Goal: Navigation & Orientation: Understand site structure

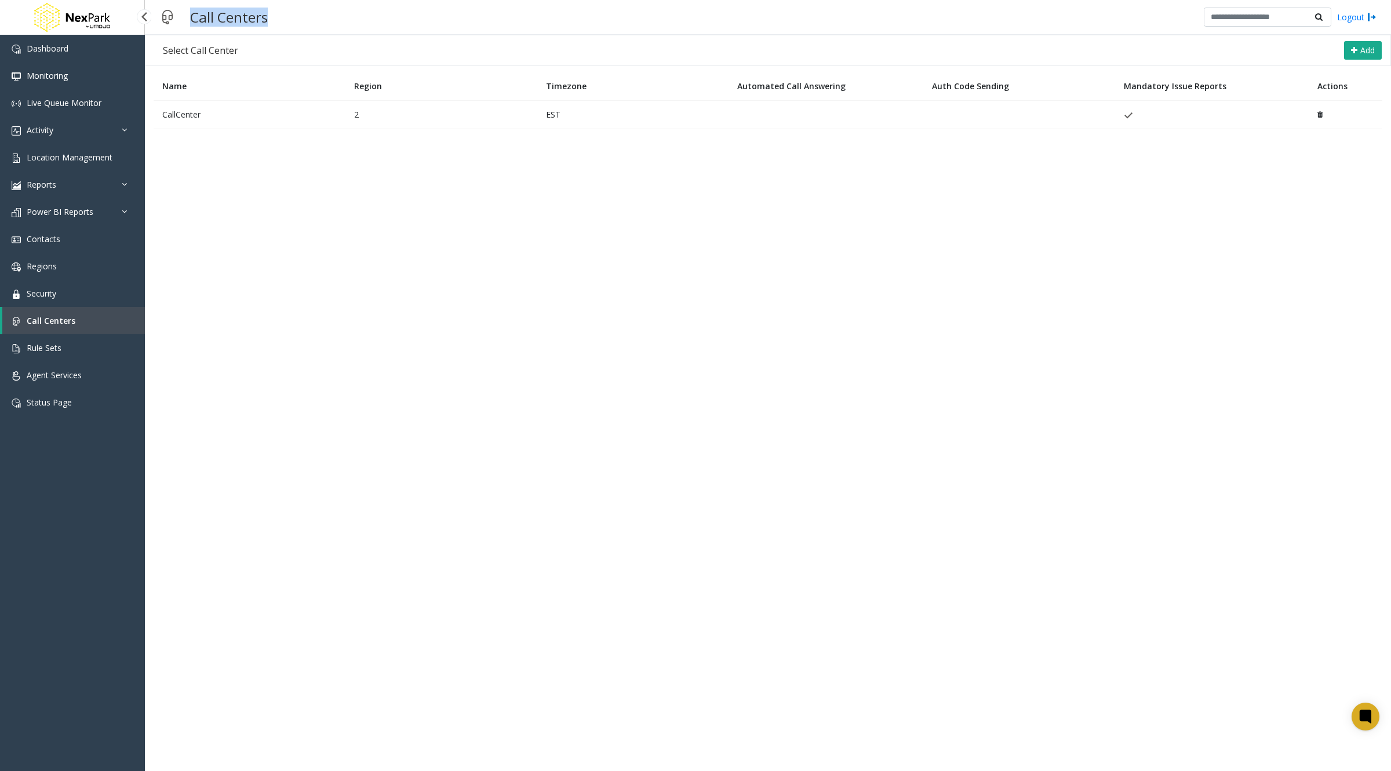
click at [76, 320] on link "Call Centers" at bounding box center [73, 320] width 143 height 27
click at [204, 119] on td "CallCenter" at bounding box center [250, 114] width 192 height 28
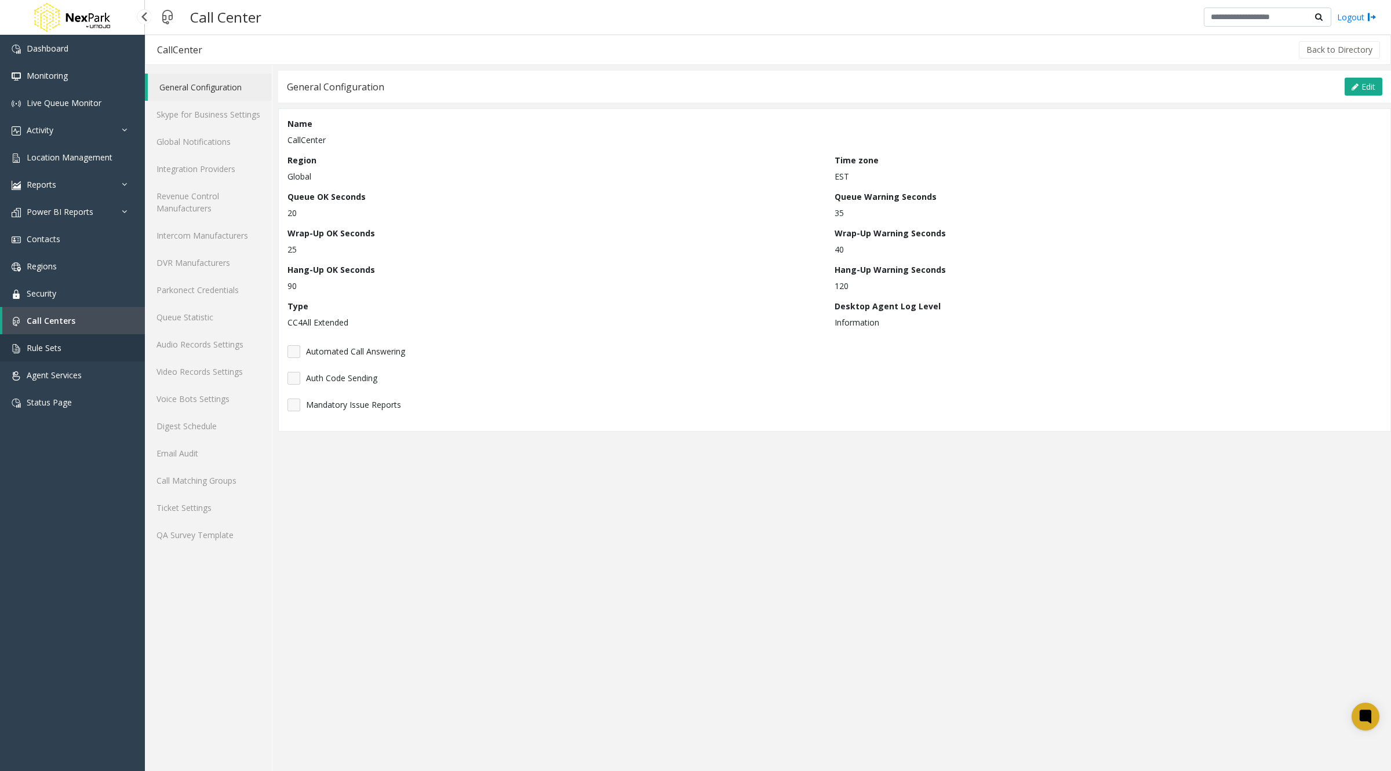
click at [41, 346] on span "Rule Sets" at bounding box center [44, 347] width 35 height 11
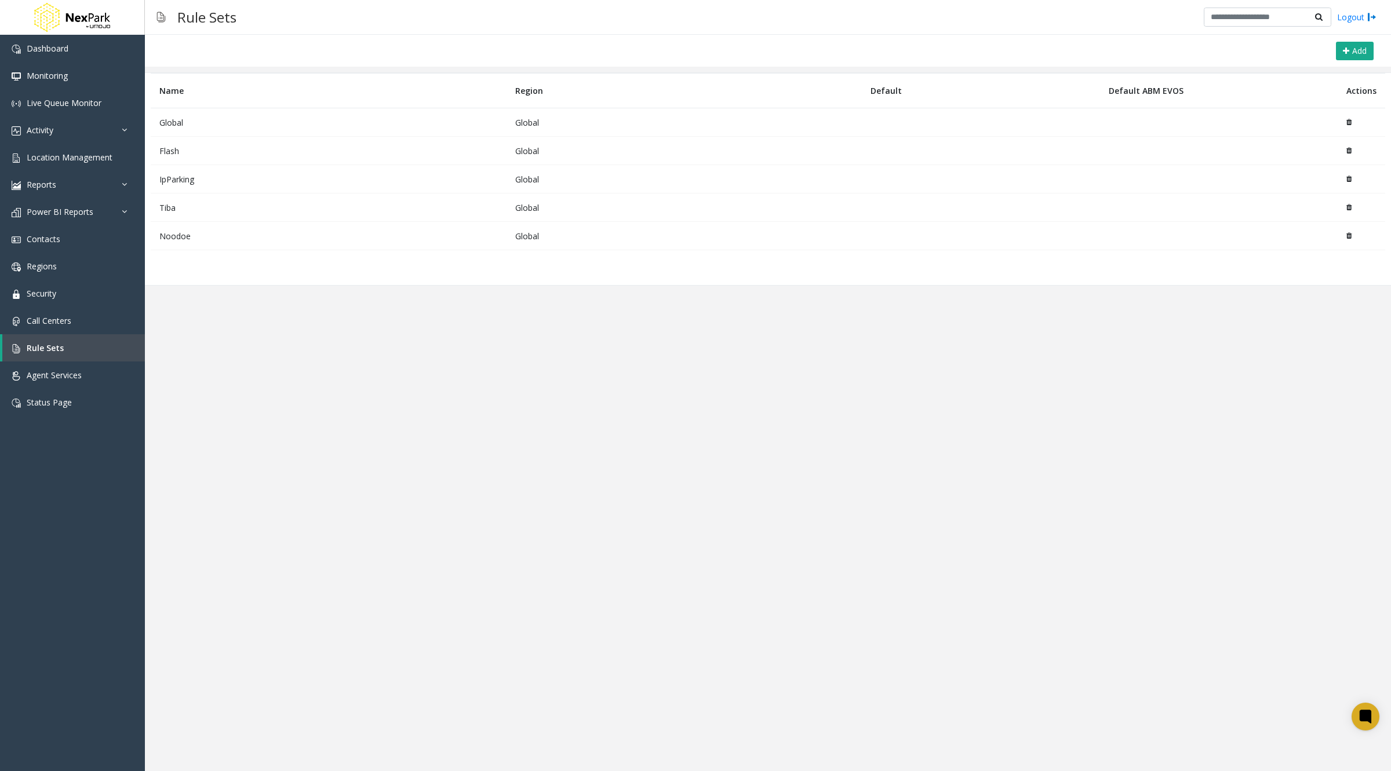
click at [181, 122] on td "Global" at bounding box center [329, 122] width 356 height 28
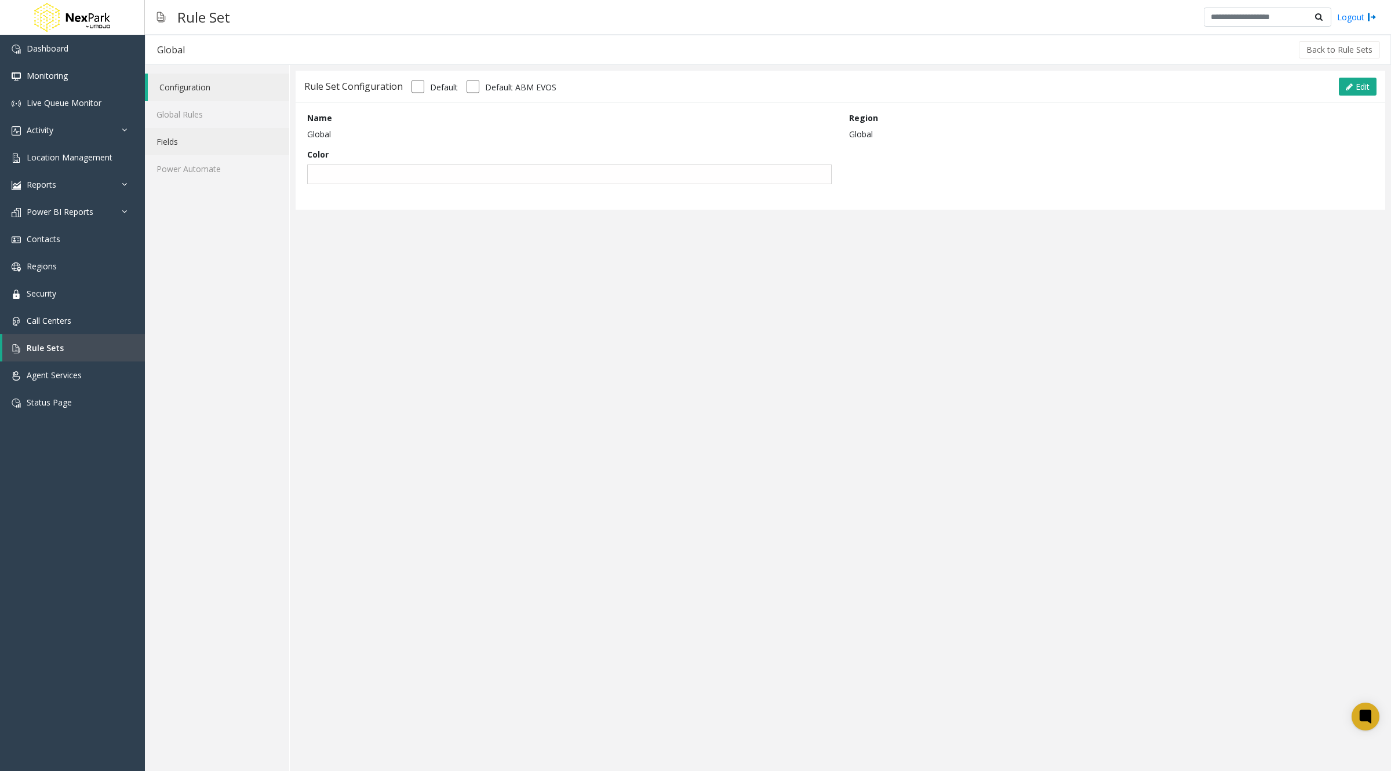
click at [196, 141] on link "Fields" at bounding box center [217, 141] width 144 height 27
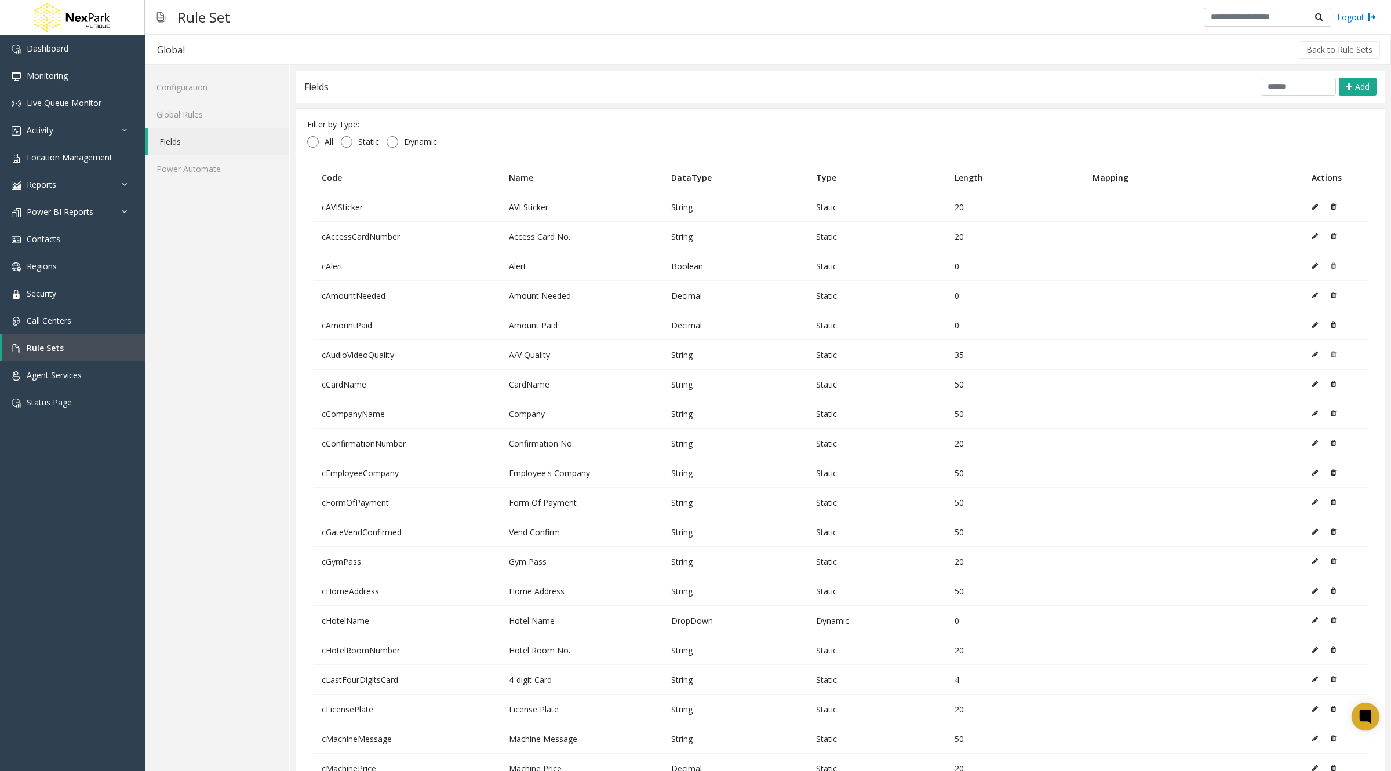
click at [203, 141] on link "Fields" at bounding box center [218, 141] width 141 height 27
click at [193, 111] on link "Global Rules" at bounding box center [217, 114] width 144 height 27
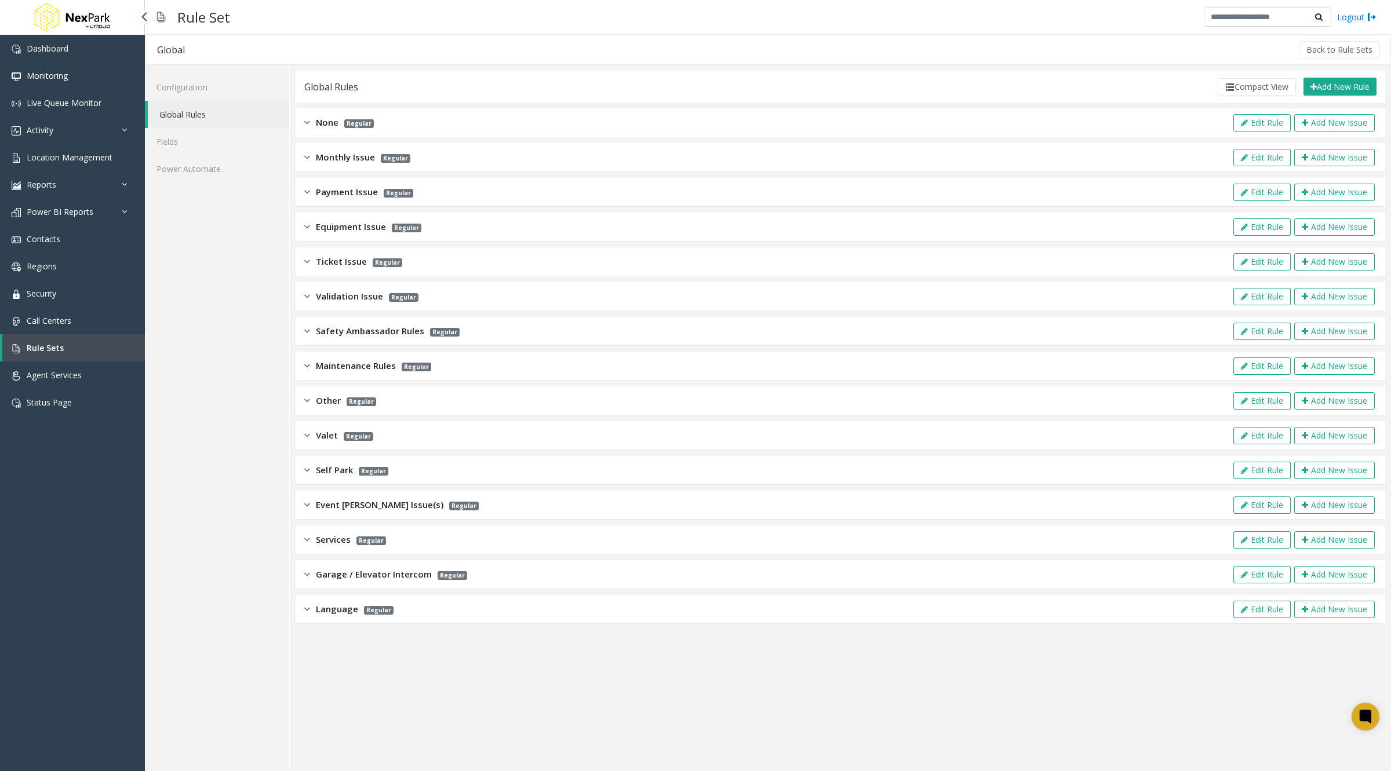
click at [86, 349] on link "Rule Sets" at bounding box center [73, 347] width 143 height 27
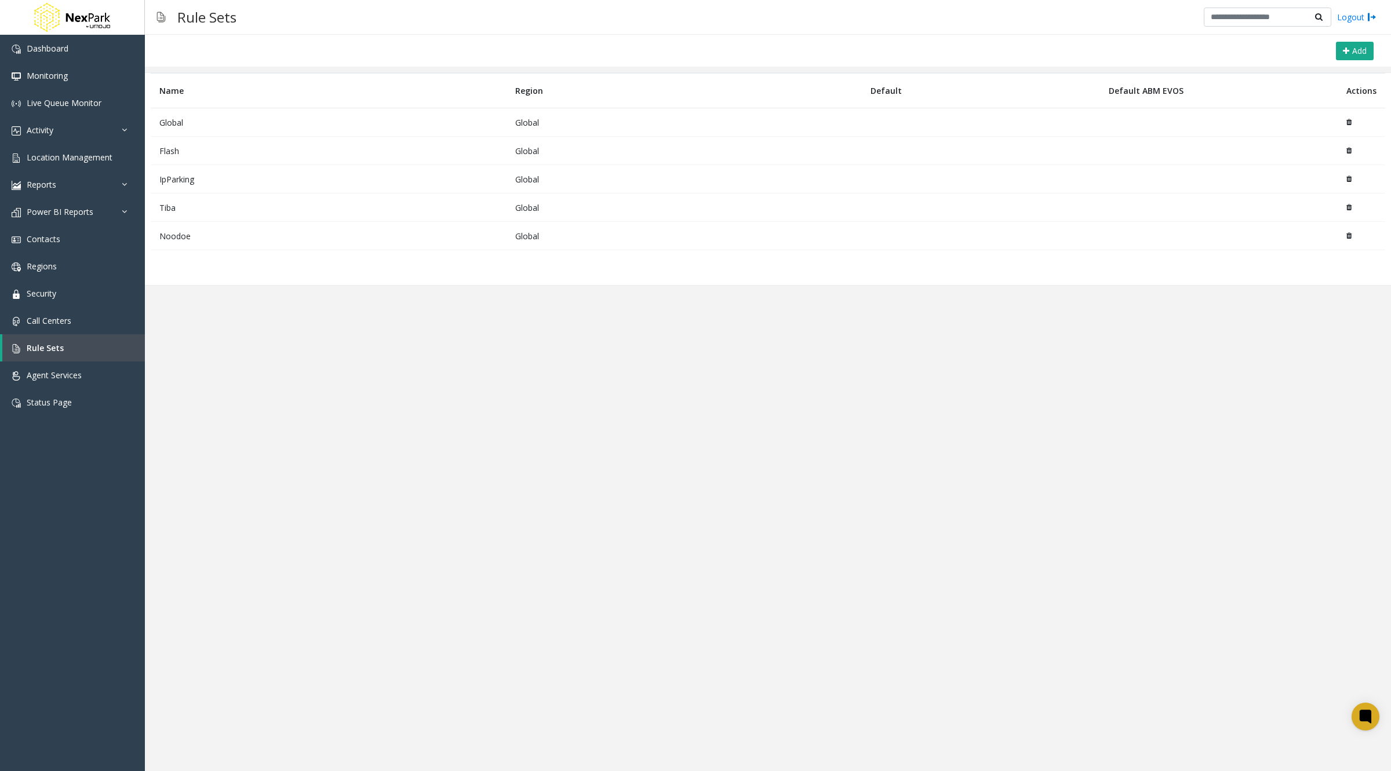
click at [180, 151] on td "Flash" at bounding box center [329, 151] width 356 height 28
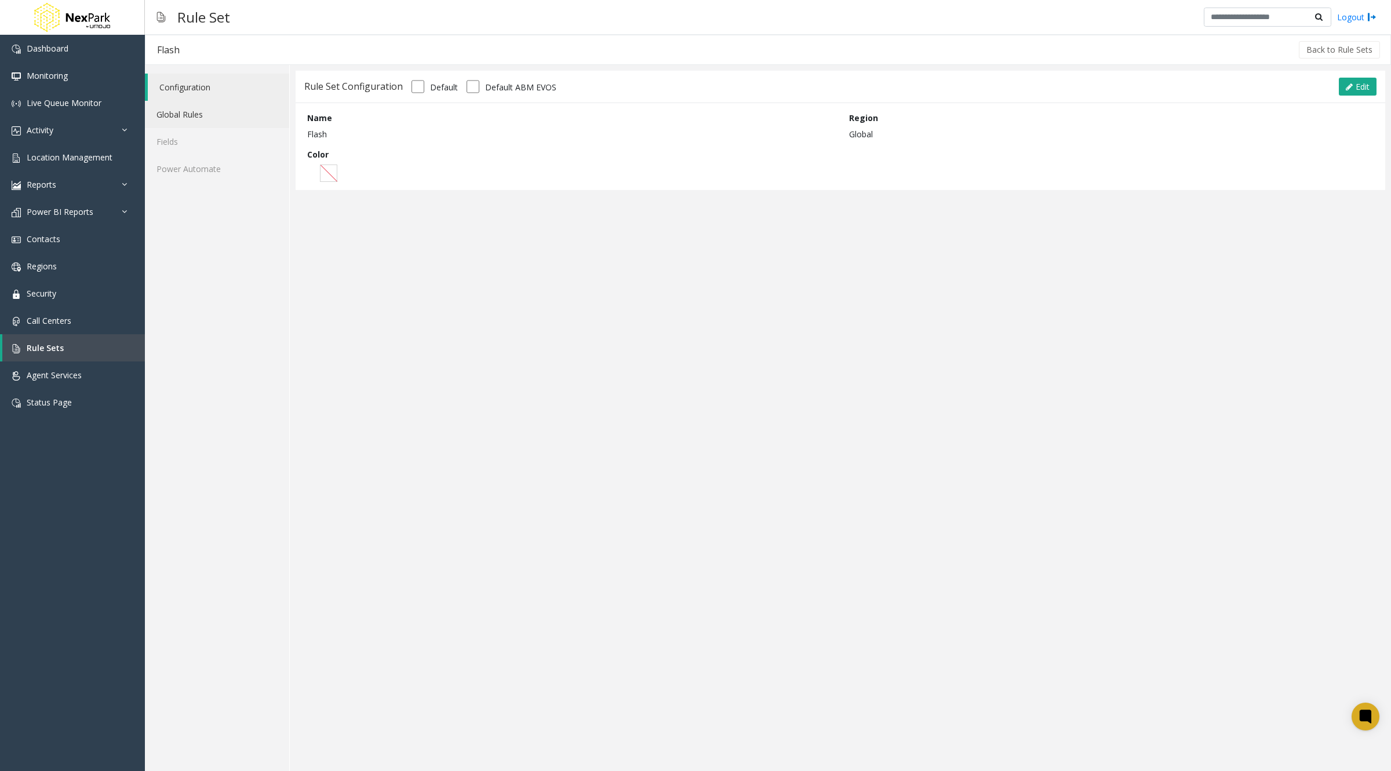
click at [184, 115] on link "Global Rules" at bounding box center [217, 114] width 144 height 27
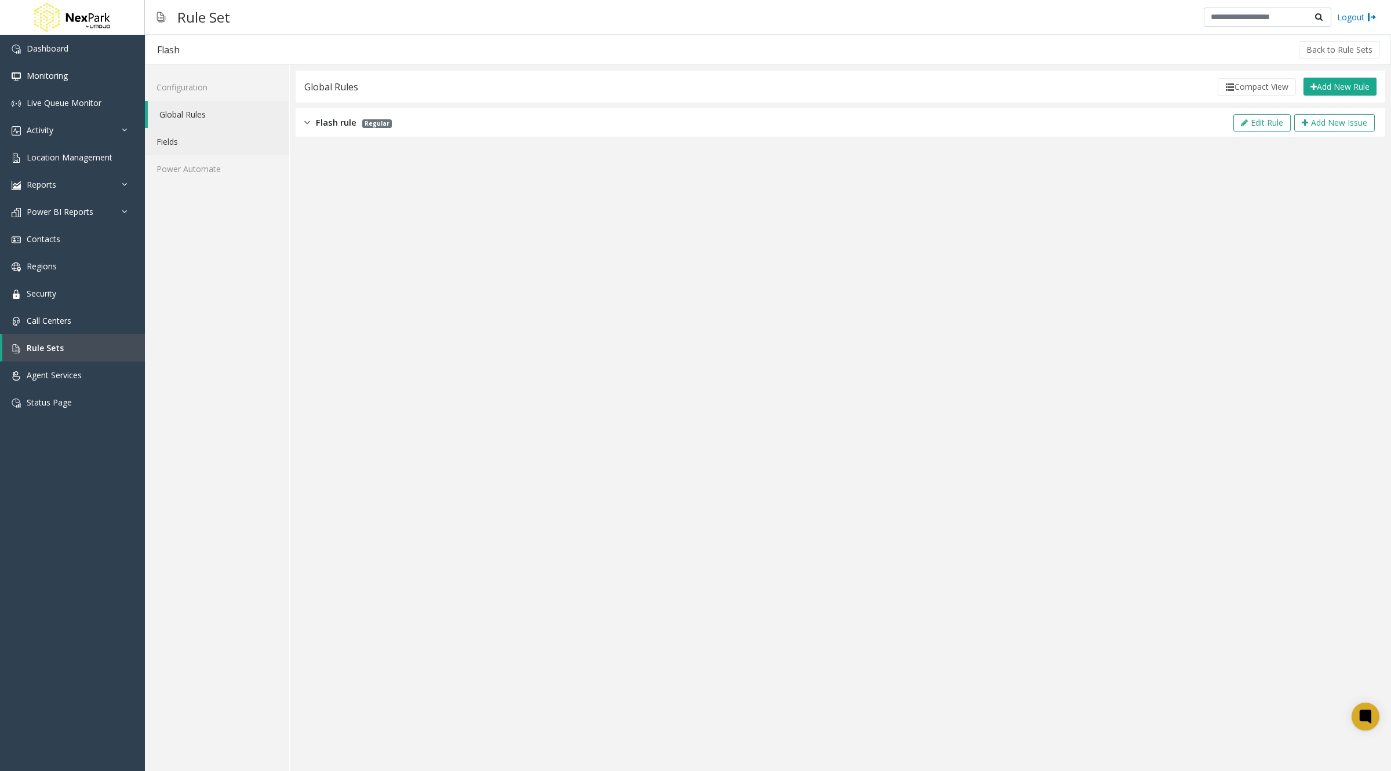
click at [179, 136] on link "Fields" at bounding box center [217, 141] width 144 height 27
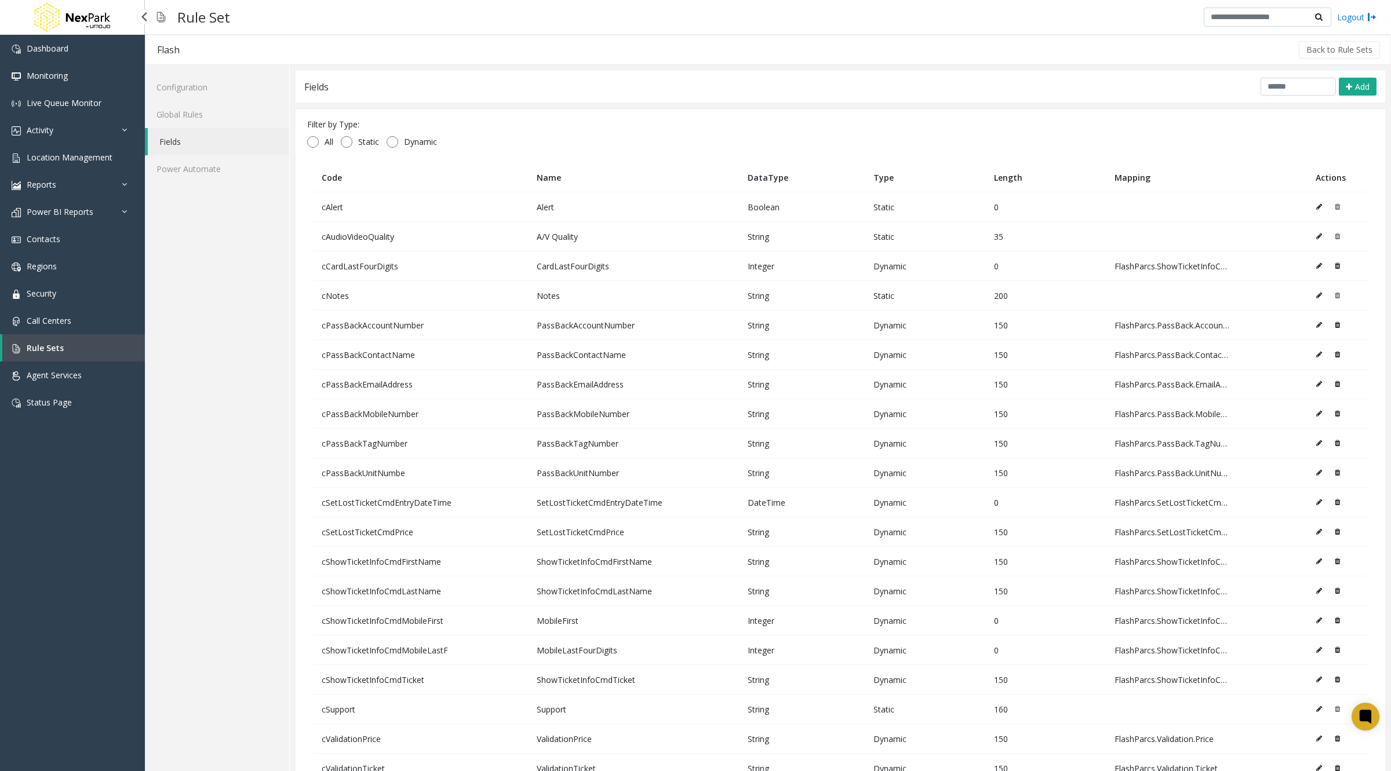
click at [82, 351] on link "Rule Sets" at bounding box center [73, 347] width 143 height 27
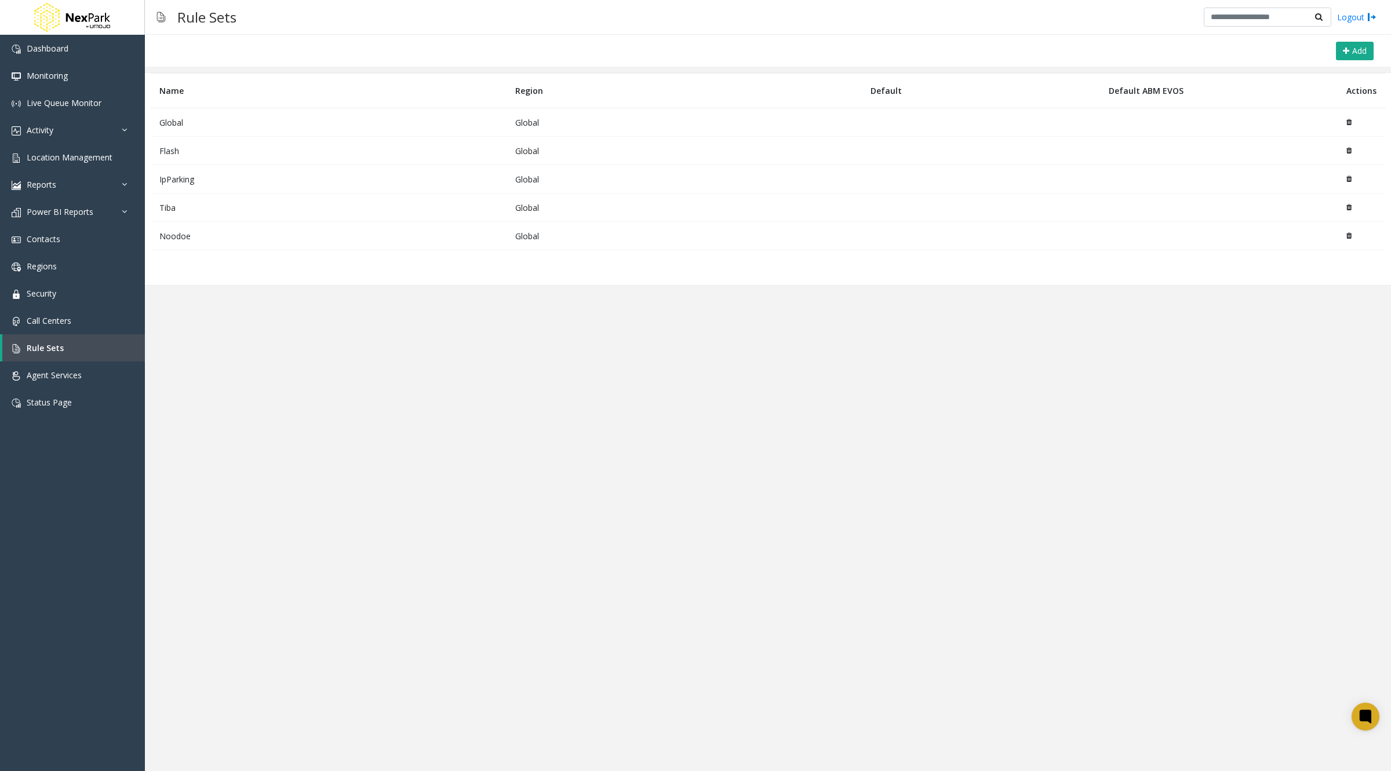
click at [176, 121] on td "Global" at bounding box center [329, 122] width 356 height 28
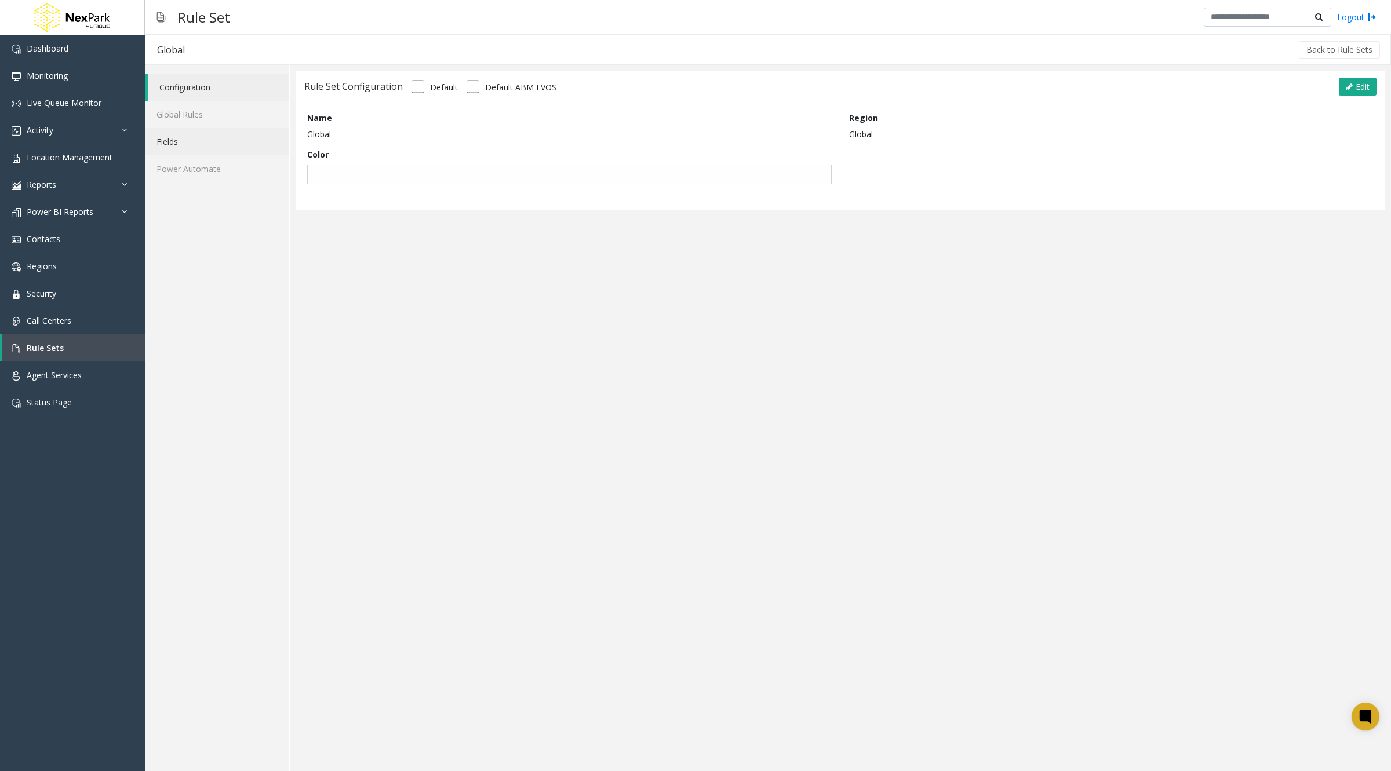
click at [202, 139] on link "Fields" at bounding box center [217, 141] width 144 height 27
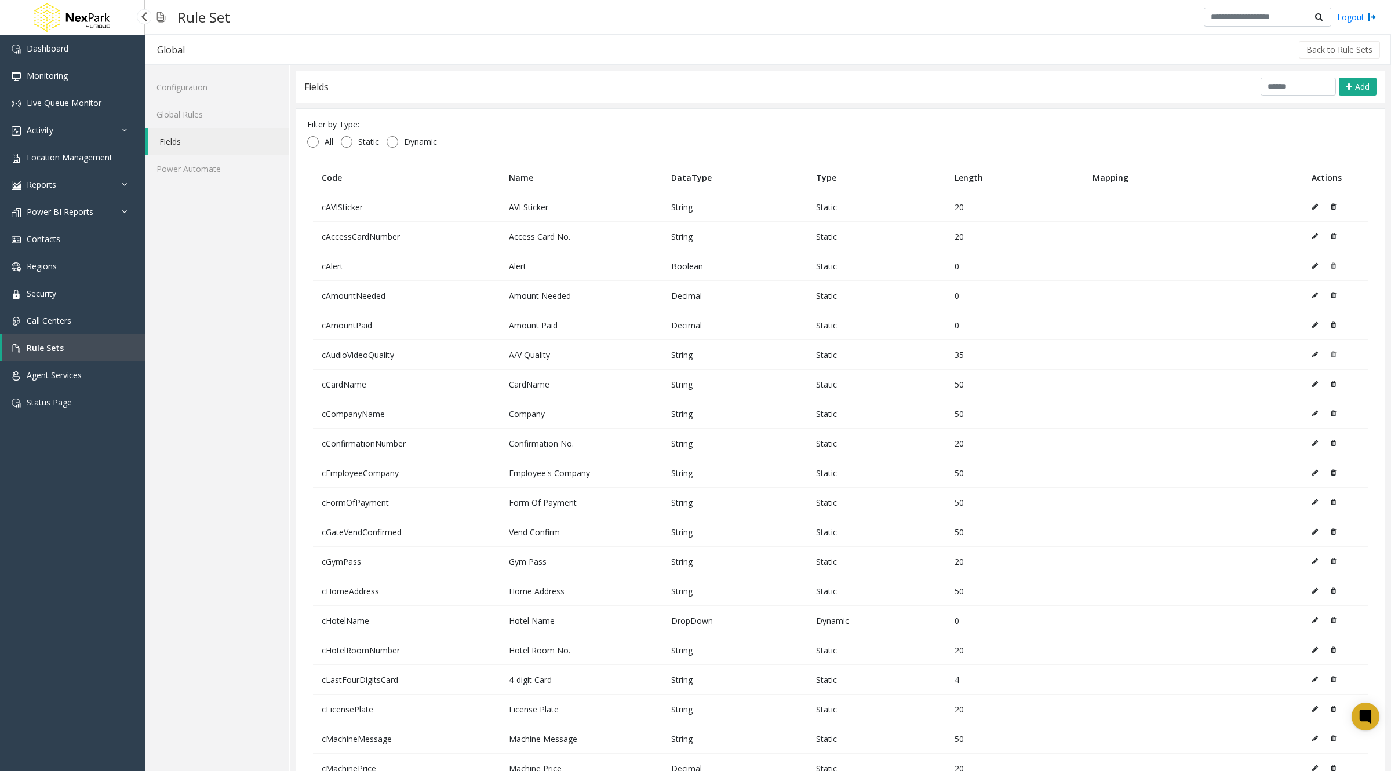
click at [71, 355] on link "Rule Sets" at bounding box center [73, 347] width 143 height 27
